Goal: Task Accomplishment & Management: Use online tool/utility

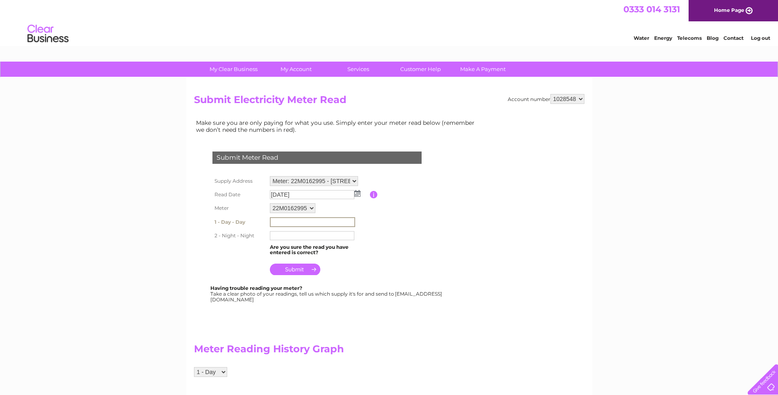
click at [281, 226] on input "text" at bounding box center [312, 222] width 85 height 10
type input "008195"
click at [280, 235] on input "text" at bounding box center [312, 235] width 84 height 9
type input "001363"
click at [299, 269] on input "submit" at bounding box center [295, 268] width 50 height 11
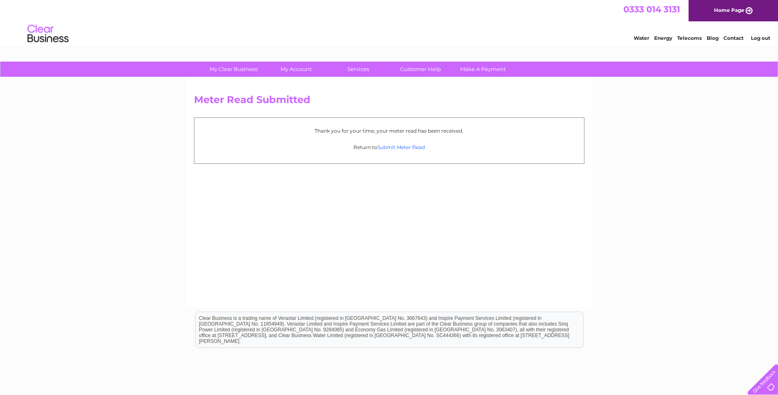
click at [399, 146] on link "Submit Meter Read" at bounding box center [401, 147] width 48 height 6
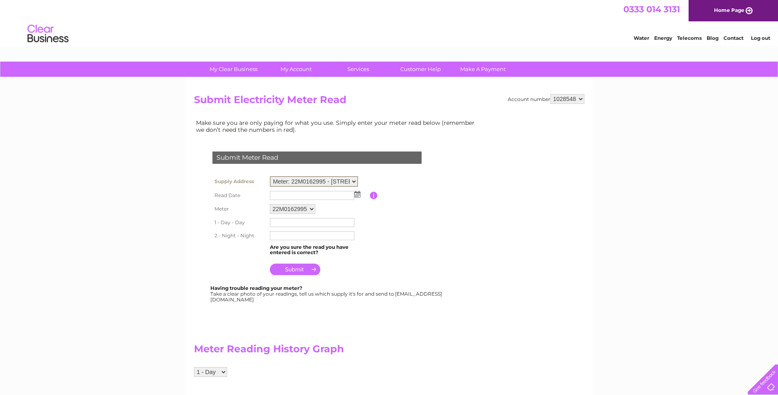
click at [355, 180] on select "Meter: 22M0162995 - [STREET_ADDRESS][PERSON_NAME] Meter: 21M0048694 - [STREET_A…" at bounding box center [314, 181] width 88 height 11
select select "135543"
click at [270, 176] on select "Meter: 22M0162995 - [STREET_ADDRESS][PERSON_NAME] Meter: 21M0048694 - [STREET_A…" at bounding box center [314, 181] width 88 height 11
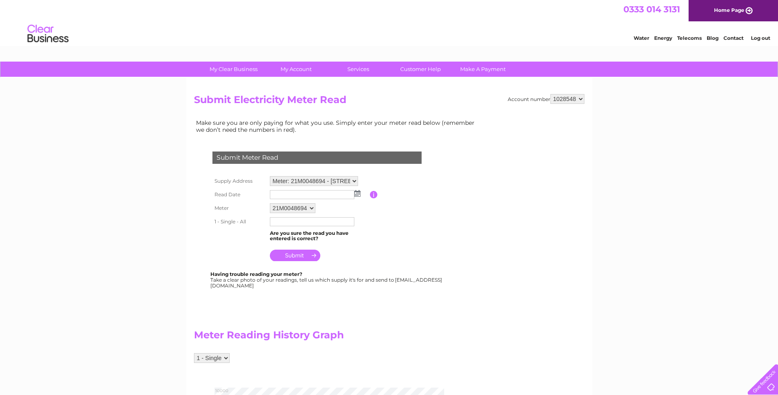
click at [354, 178] on select "Meter: 22M0162995 - [STREET_ADDRESS][PERSON_NAME] Meter: 21M0048694 - [STREET_A…" at bounding box center [314, 181] width 88 height 10
click at [364, 228] on td "Are you sure the read you have entered is correct?" at bounding box center [319, 236] width 102 height 16
click at [356, 193] on img at bounding box center [357, 193] width 6 height 7
click at [340, 256] on link "26" at bounding box center [341, 256] width 11 height 8
type input "2025/09/26"
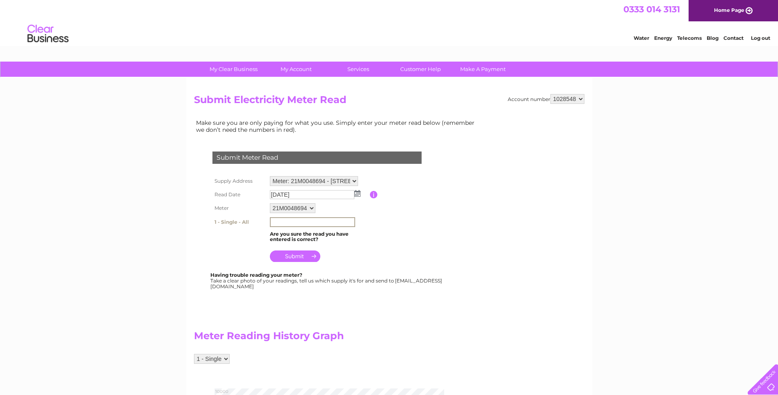
click at [278, 222] on input "text" at bounding box center [312, 222] width 85 height 10
type input "09476"
click at [300, 252] on input "submit" at bounding box center [295, 254] width 50 height 11
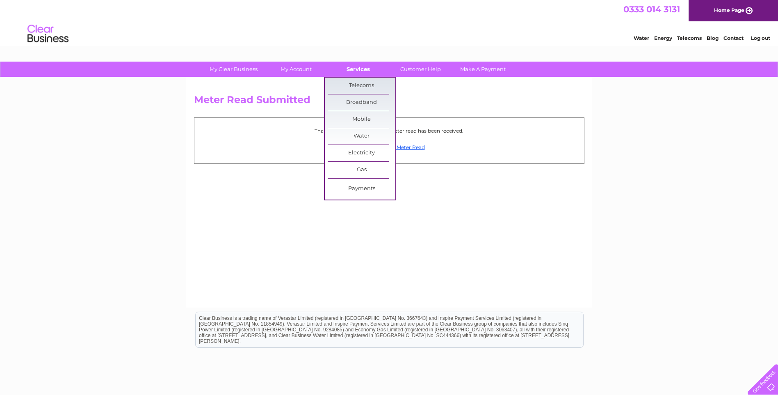
click at [361, 70] on link "Services" at bounding box center [358, 69] width 68 height 15
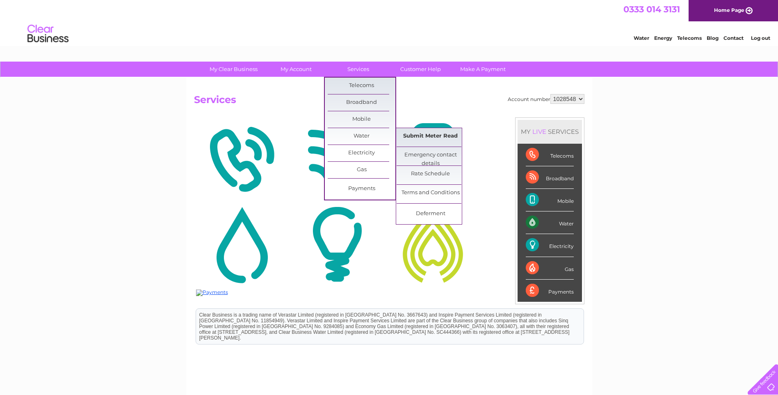
click at [412, 134] on link "Submit Meter Read" at bounding box center [431, 136] width 68 height 16
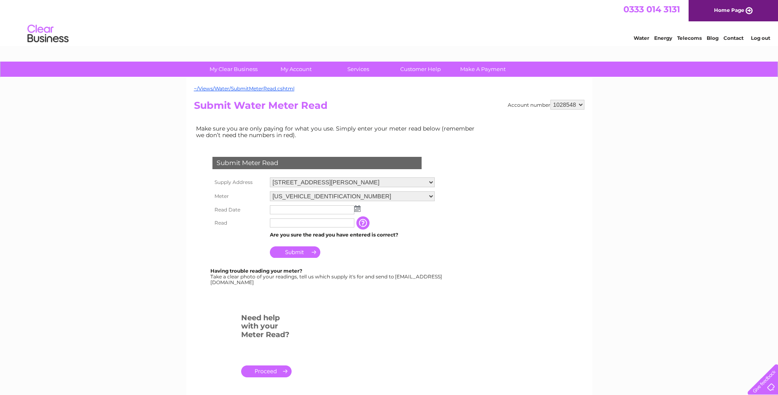
click at [357, 208] on img at bounding box center [357, 208] width 6 height 7
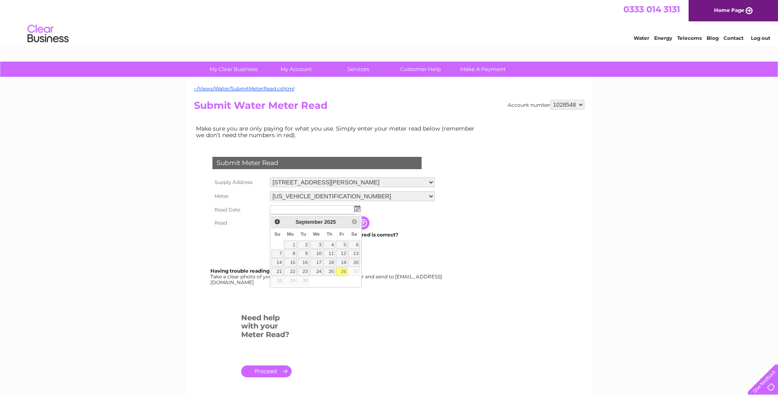
click at [344, 269] on link "26" at bounding box center [341, 271] width 11 height 8
type input "[DATE]"
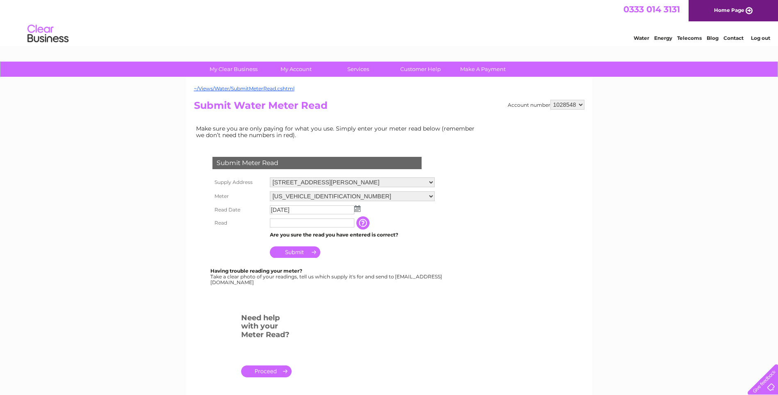
click at [279, 224] on input "text" at bounding box center [312, 222] width 84 height 9
type input "00442"
click at [292, 251] on input "Submit" at bounding box center [295, 251] width 50 height 11
click at [296, 221] on input "00442" at bounding box center [312, 222] width 84 height 9
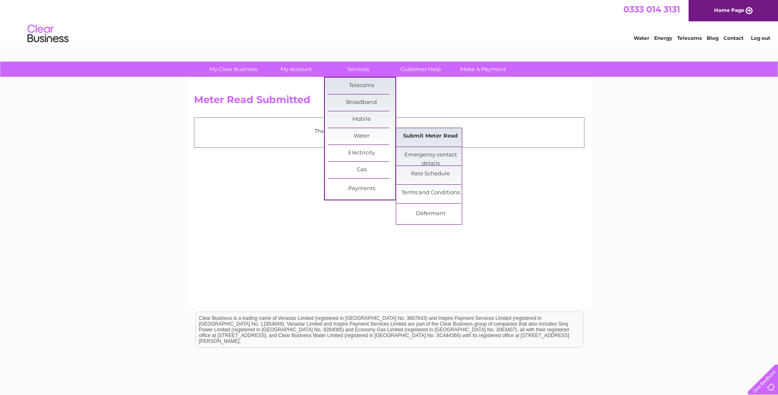
click at [417, 137] on link "Submit Meter Read" at bounding box center [431, 136] width 68 height 16
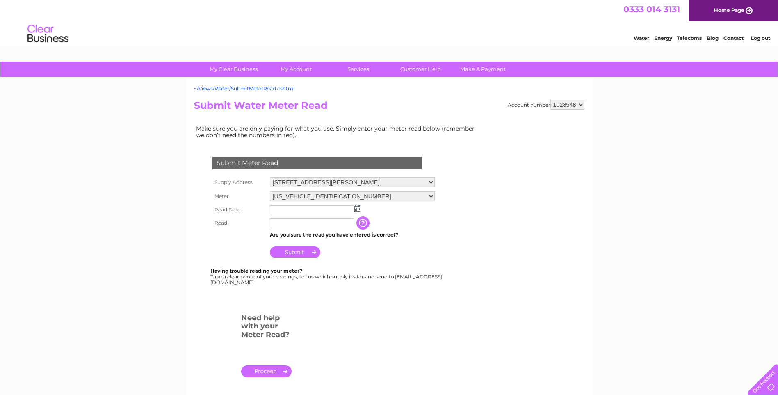
click at [358, 207] on img at bounding box center [357, 208] width 6 height 7
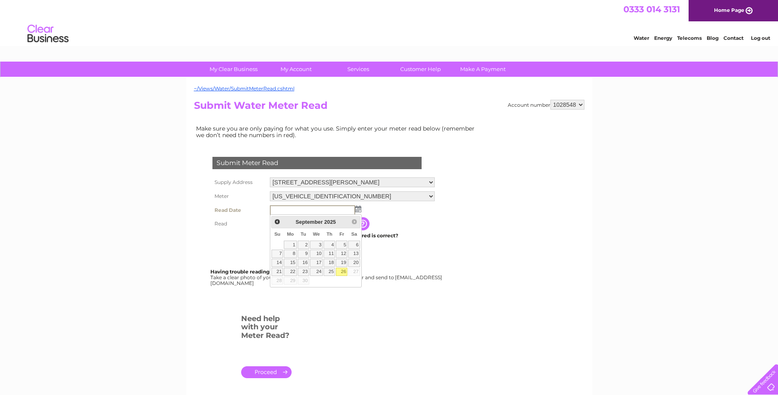
click at [342, 269] on link "26" at bounding box center [341, 271] width 11 height 8
type input "2025/09/26"
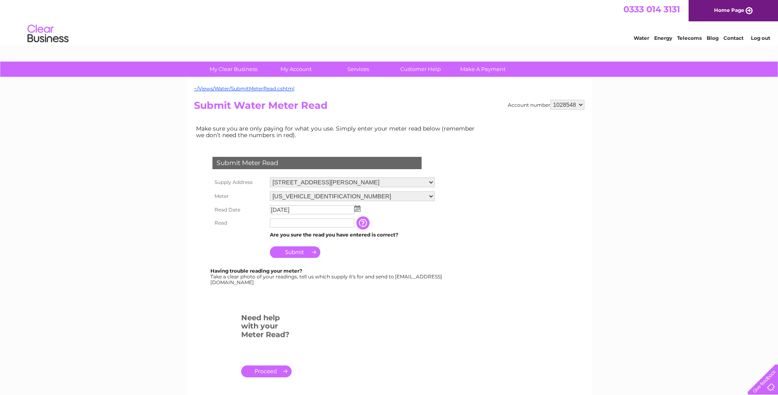
click at [290, 227] on input "text" at bounding box center [312, 222] width 84 height 9
click at [294, 225] on input "00442" at bounding box center [312, 223] width 85 height 10
type input "0"
click at [298, 253] on input "Submit" at bounding box center [295, 251] width 50 height 11
click at [296, 252] on input "Submit" at bounding box center [295, 251] width 50 height 11
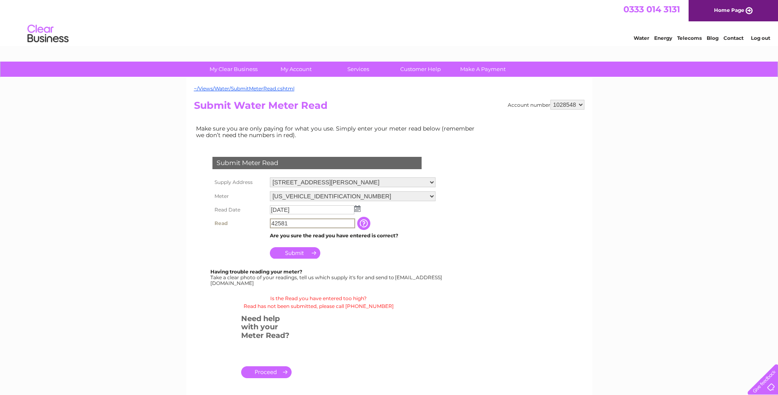
click at [294, 222] on input "42581" at bounding box center [312, 223] width 85 height 10
type input "4"
type input "00442"
click at [292, 256] on input "Submit" at bounding box center [295, 251] width 50 height 11
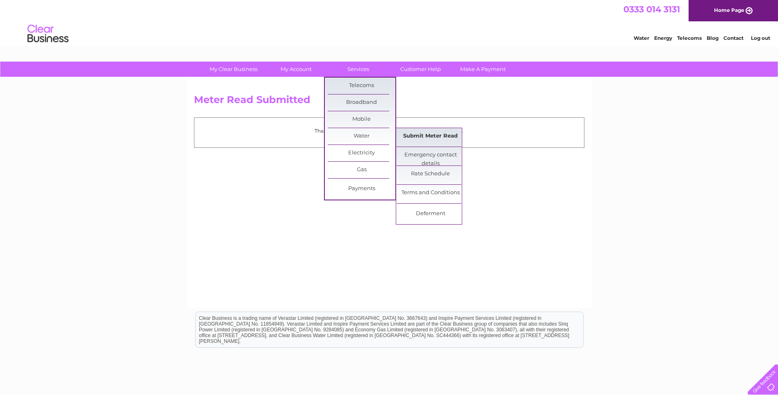
click at [417, 137] on link "Submit Meter Read" at bounding box center [431, 136] width 68 height 16
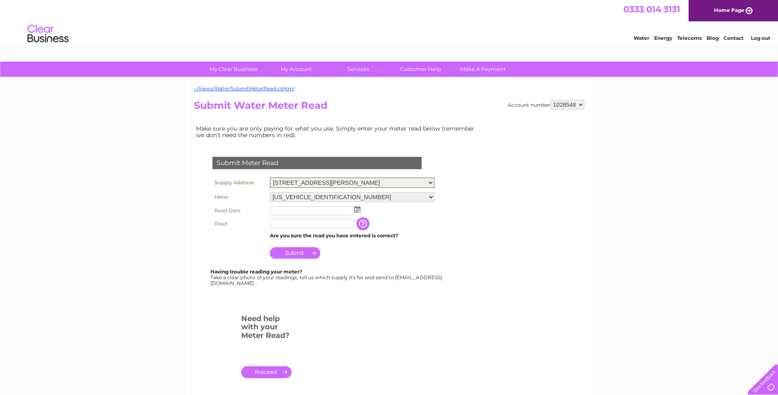
click at [432, 180] on select "[STREET_ADDRESS][PERSON_NAME][PERSON_NAME]" at bounding box center [352, 182] width 165 height 11
select select "567195"
click at [270, 177] on select "[STREET_ADDRESS][PERSON_NAME][PERSON_NAME]" at bounding box center [352, 182] width 165 height 11
click at [359, 209] on img at bounding box center [357, 208] width 6 height 7
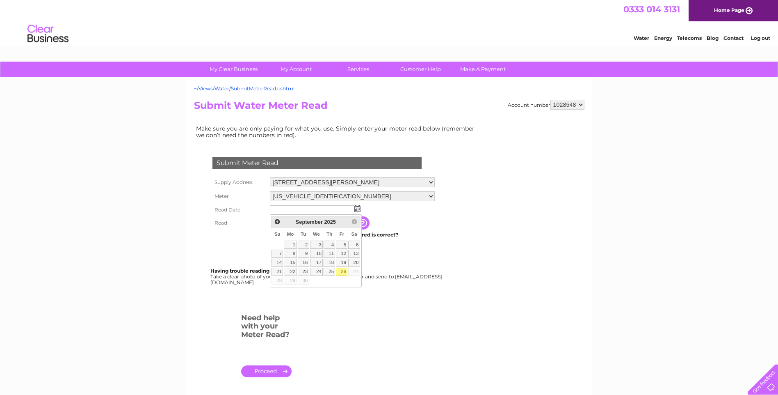
click at [342, 273] on link "26" at bounding box center [341, 271] width 11 height 8
type input "[DATE]"
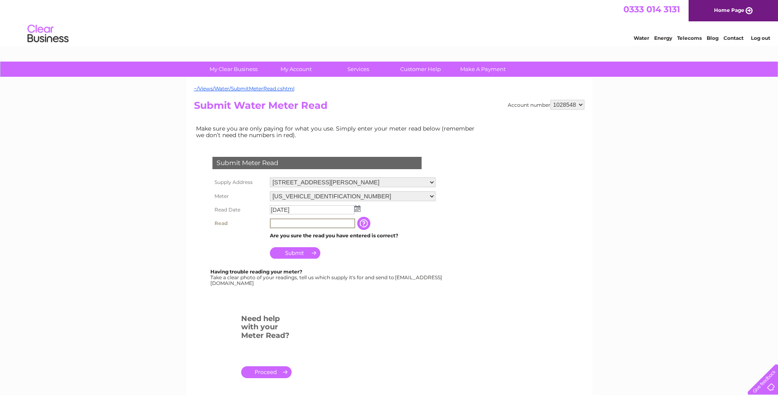
click at [277, 224] on input "text" at bounding box center [312, 223] width 85 height 10
click at [300, 257] on input "Submit" at bounding box center [295, 252] width 50 height 11
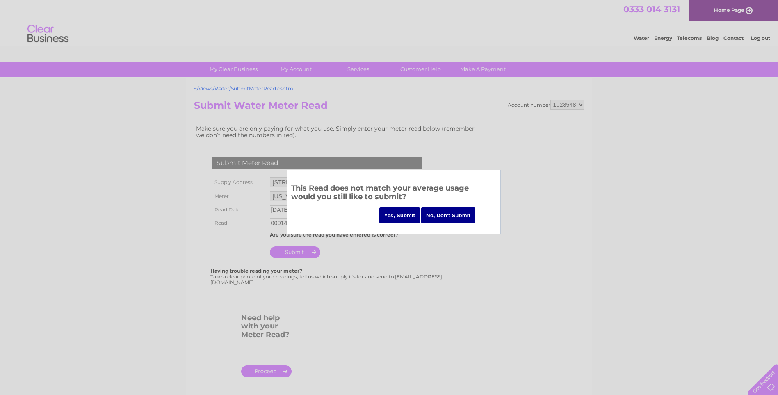
click at [438, 215] on input "No, Don't Submit" at bounding box center [448, 215] width 54 height 16
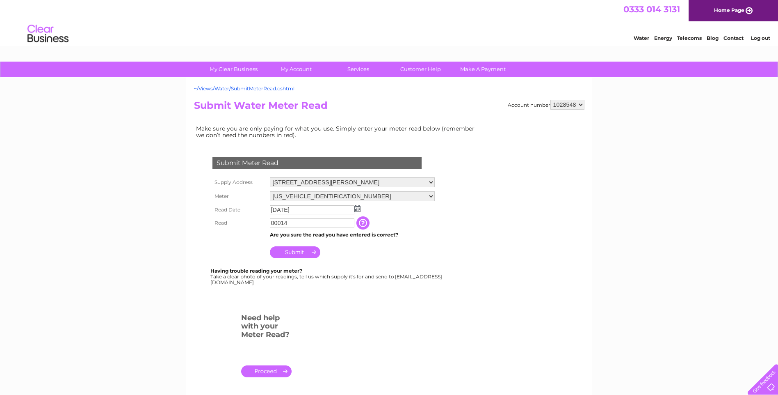
click at [292, 221] on input "00014" at bounding box center [312, 222] width 84 height 9
type input "0"
type input "00014"
click at [297, 251] on input "Submit" at bounding box center [295, 252] width 50 height 11
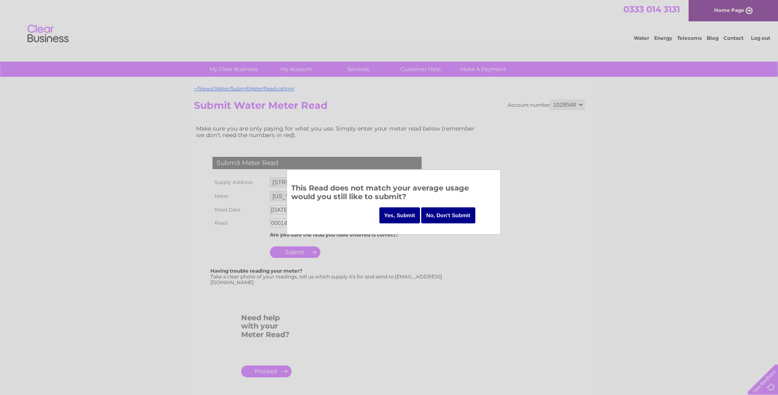
click at [436, 253] on div at bounding box center [389, 197] width 778 height 395
click at [445, 213] on input "No, Don't Submit" at bounding box center [448, 215] width 54 height 16
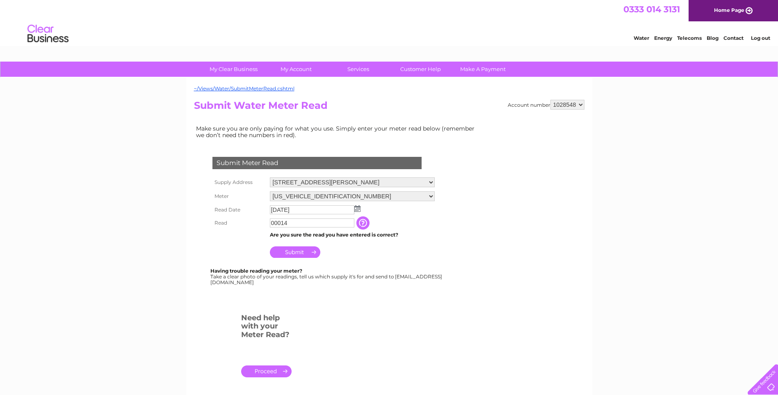
click at [288, 221] on input "00014" at bounding box center [312, 222] width 84 height 9
click at [300, 256] on input "Submit" at bounding box center [295, 252] width 50 height 11
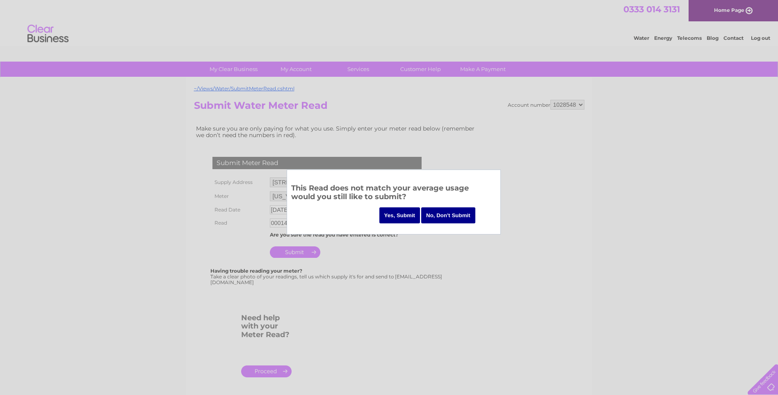
click at [409, 216] on input "Yes, Submit" at bounding box center [399, 215] width 41 height 16
